Goal: Information Seeking & Learning: Find specific fact

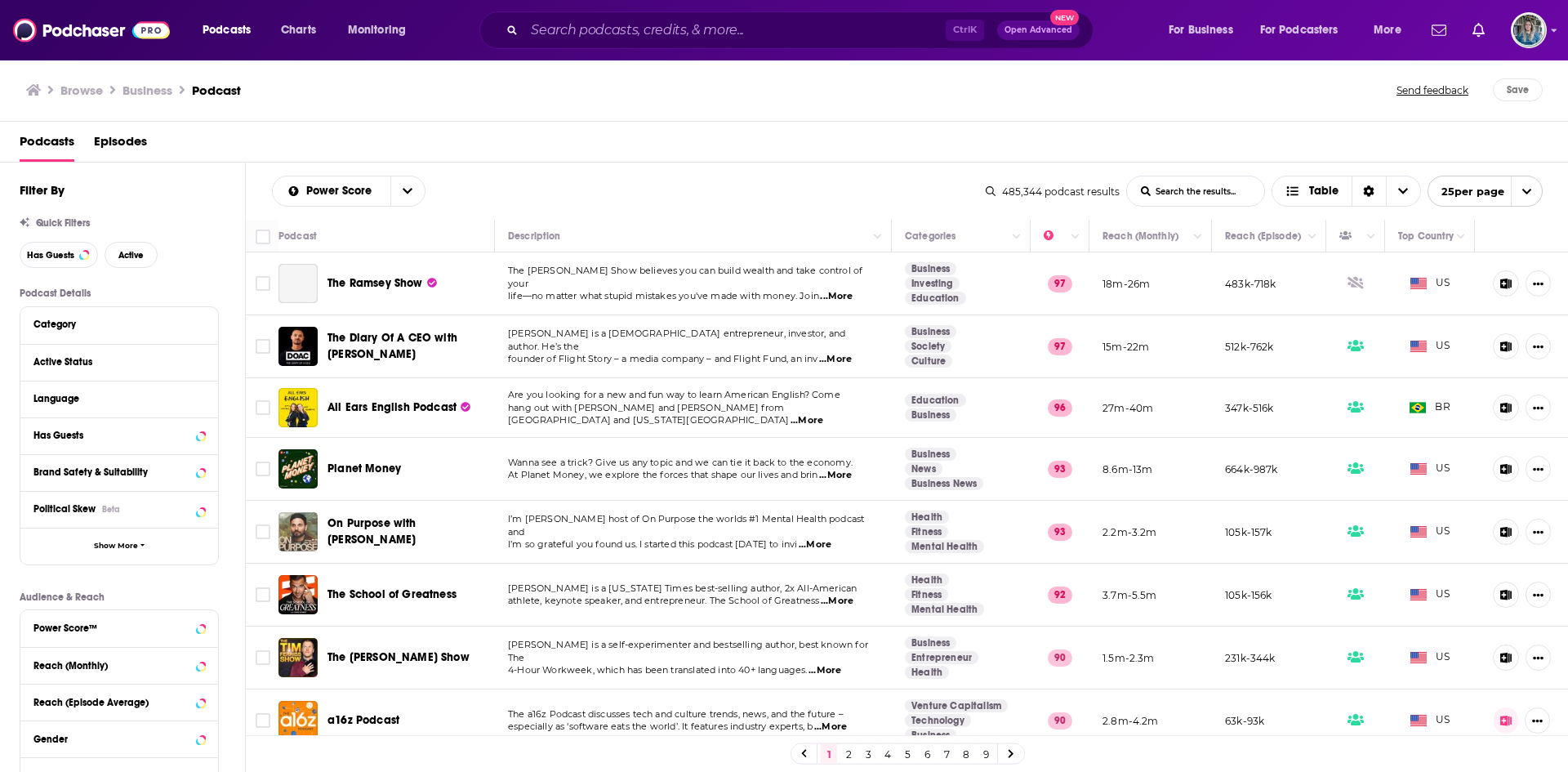
scroll to position [113, 0]
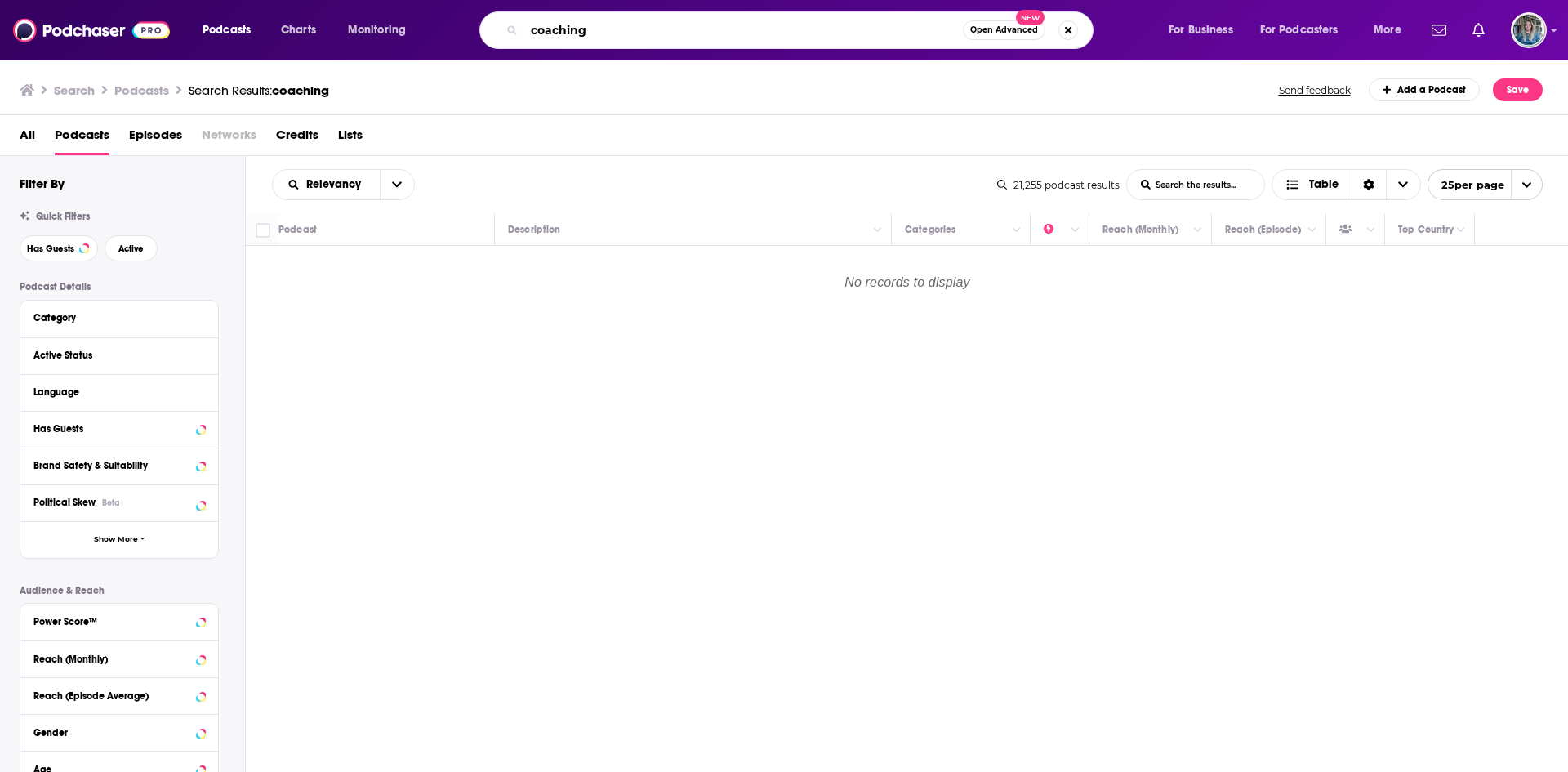
drag, startPoint x: 601, startPoint y: 23, endPoint x: 436, endPoint y: 31, distance: 165.2
click at [436, 31] on div "Podcasts Charts Monitoring coaching Open Advanced New For Business For Podcaste…" at bounding box center [803, 30] width 1226 height 37
type input "shiny happy"
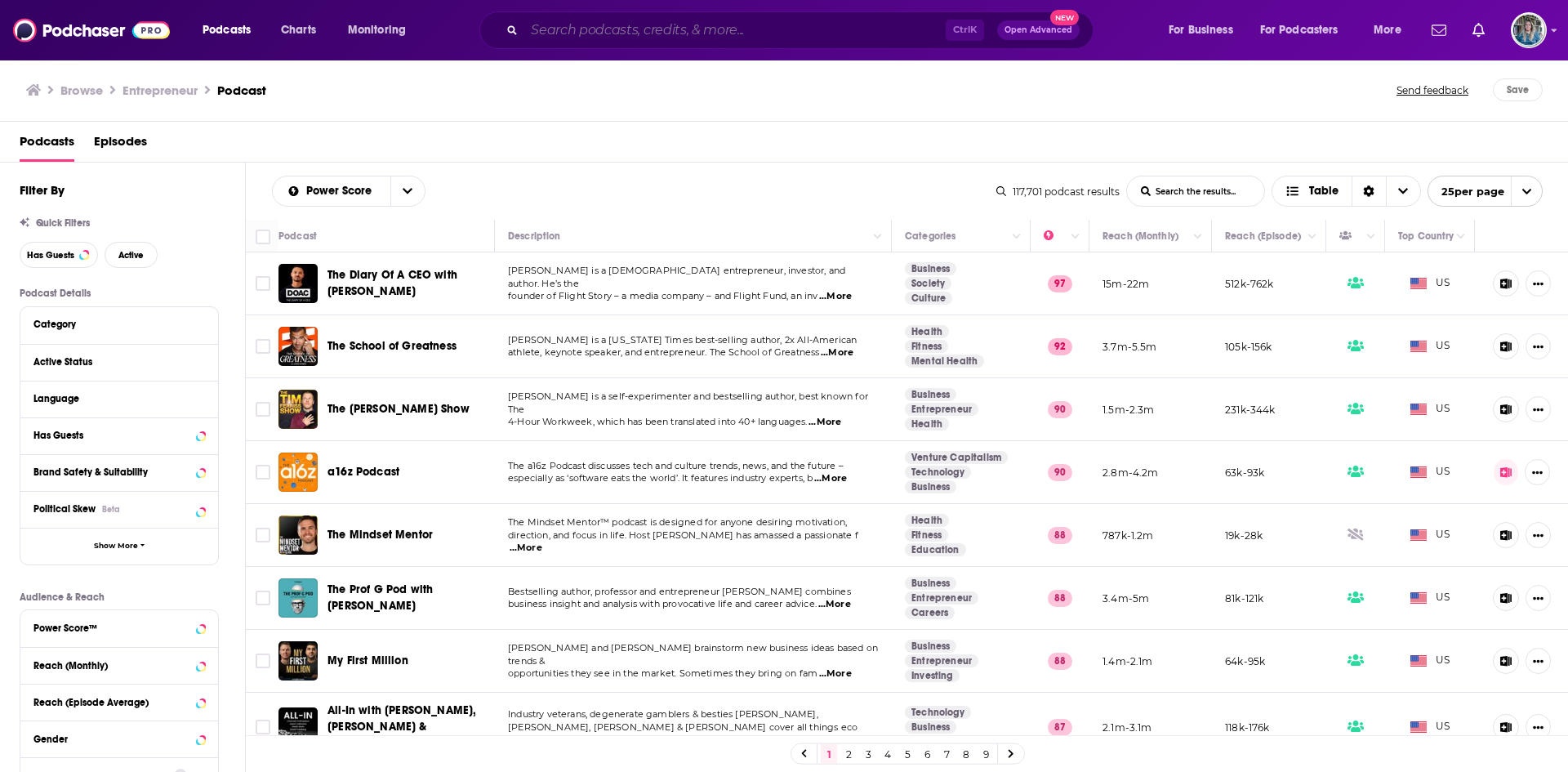
click at [724, 30] on input "Search podcasts, credits, & more..." at bounding box center [735, 30] width 422 height 27
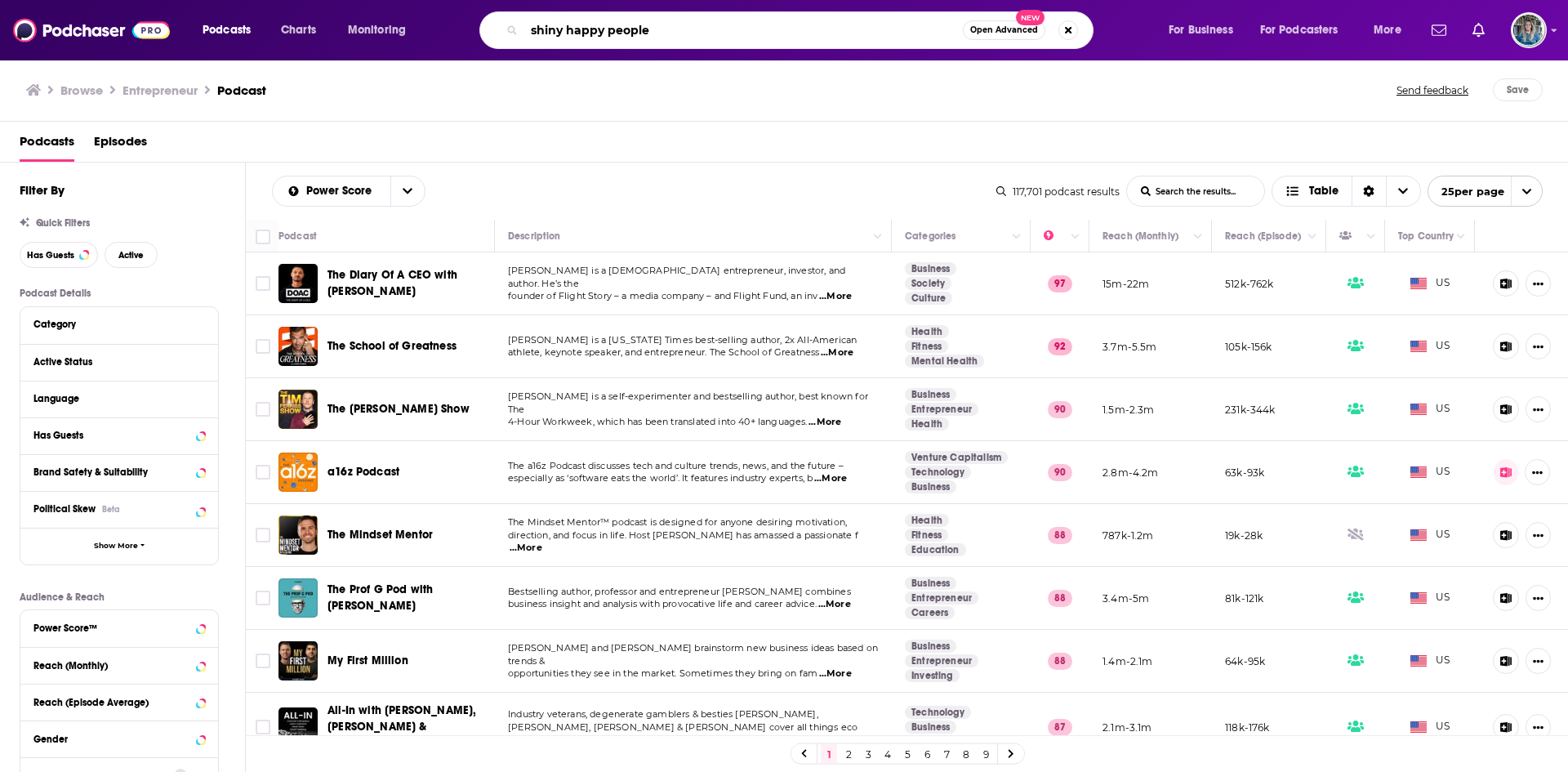
type input "shiny happy people"
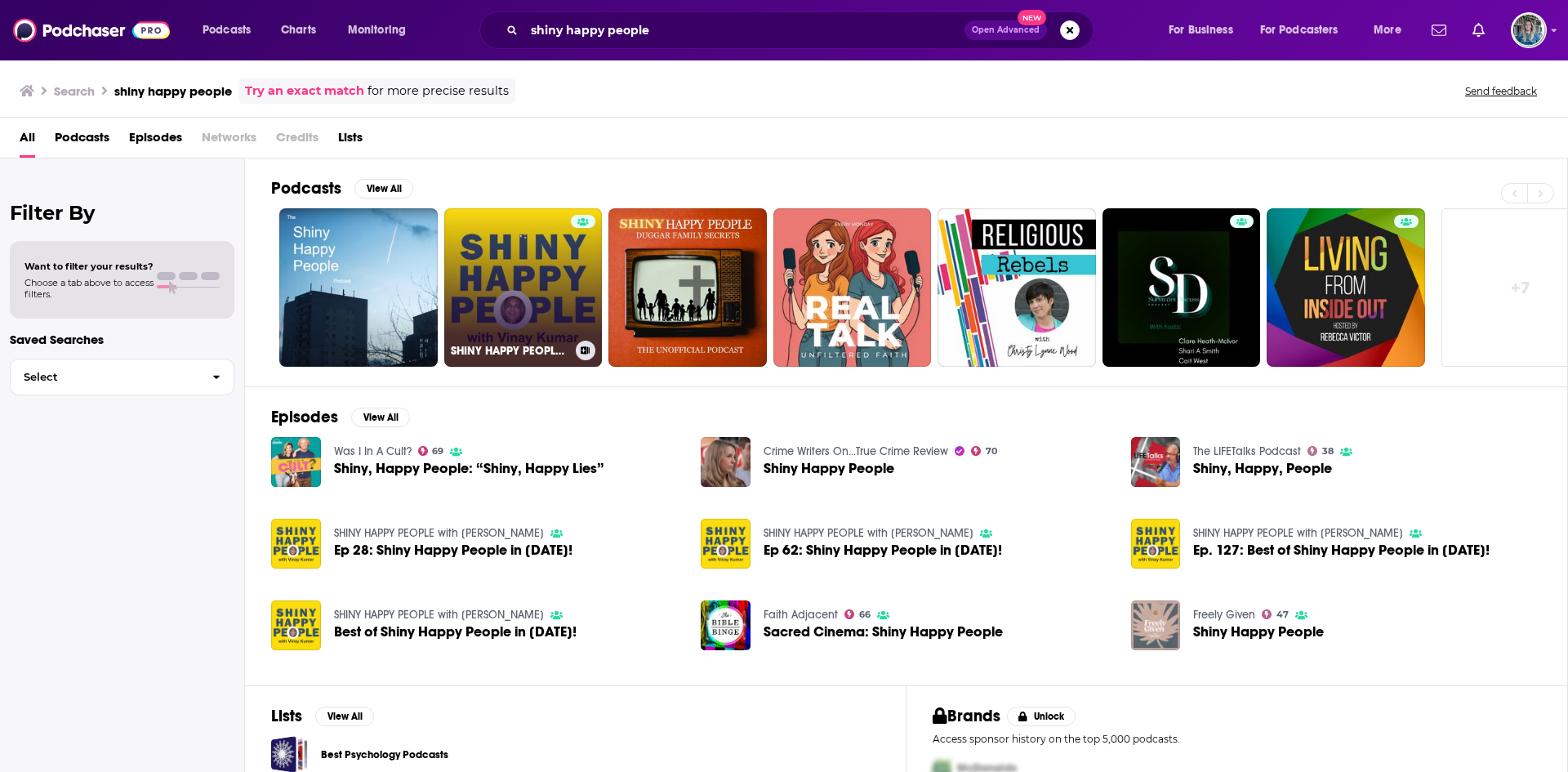
click at [555, 290] on link "SHINY HAPPY PEOPLE with [PERSON_NAME]" at bounding box center [523, 287] width 158 height 158
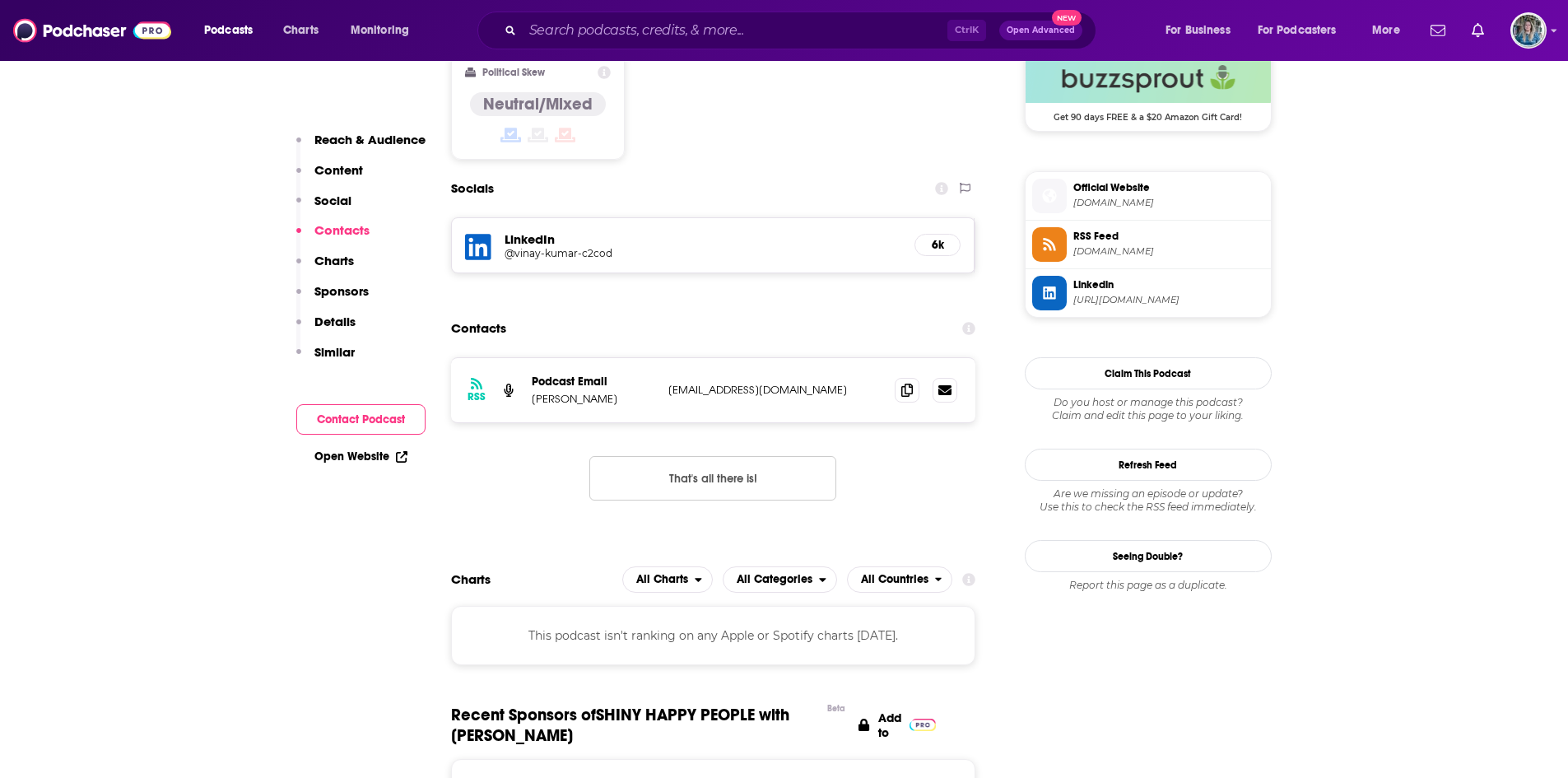
scroll to position [1377, 0]
click at [911, 382] on icon at bounding box center [907, 389] width 12 height 13
